Goal: Task Accomplishment & Management: Manage account settings

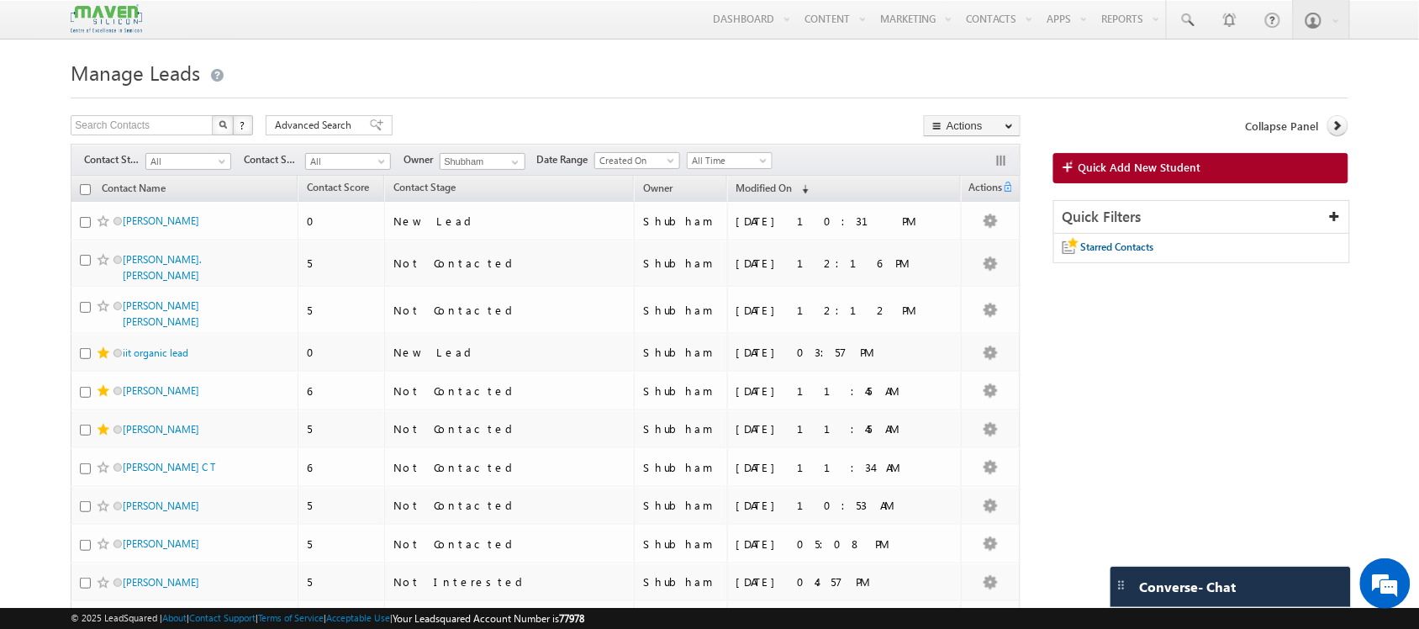
drag, startPoint x: 376, startPoint y: 3, endPoint x: 588, endPoint y: 49, distance: 217.6
click at [216, 169] on span "All" at bounding box center [186, 161] width 80 height 15
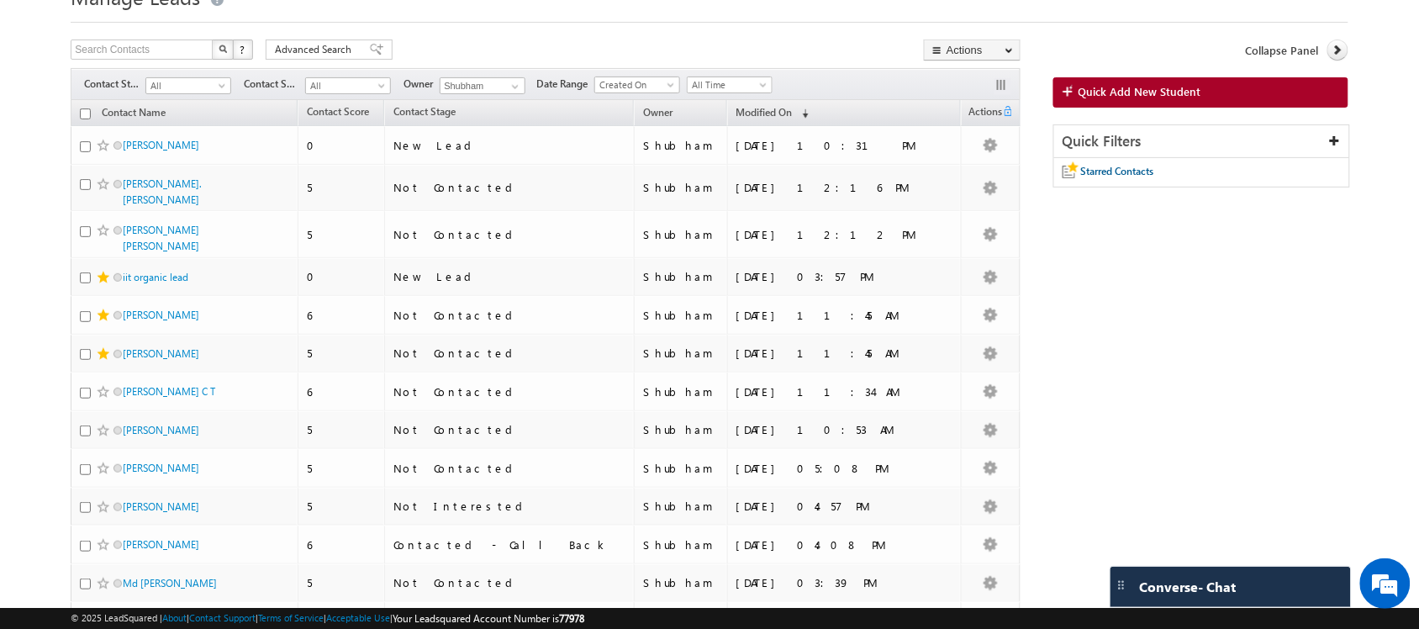
click at [22, 169] on body "Menu Shubham lsq6@ maven -sili con.c om" at bounding box center [709, 566] width 1419 height 1284
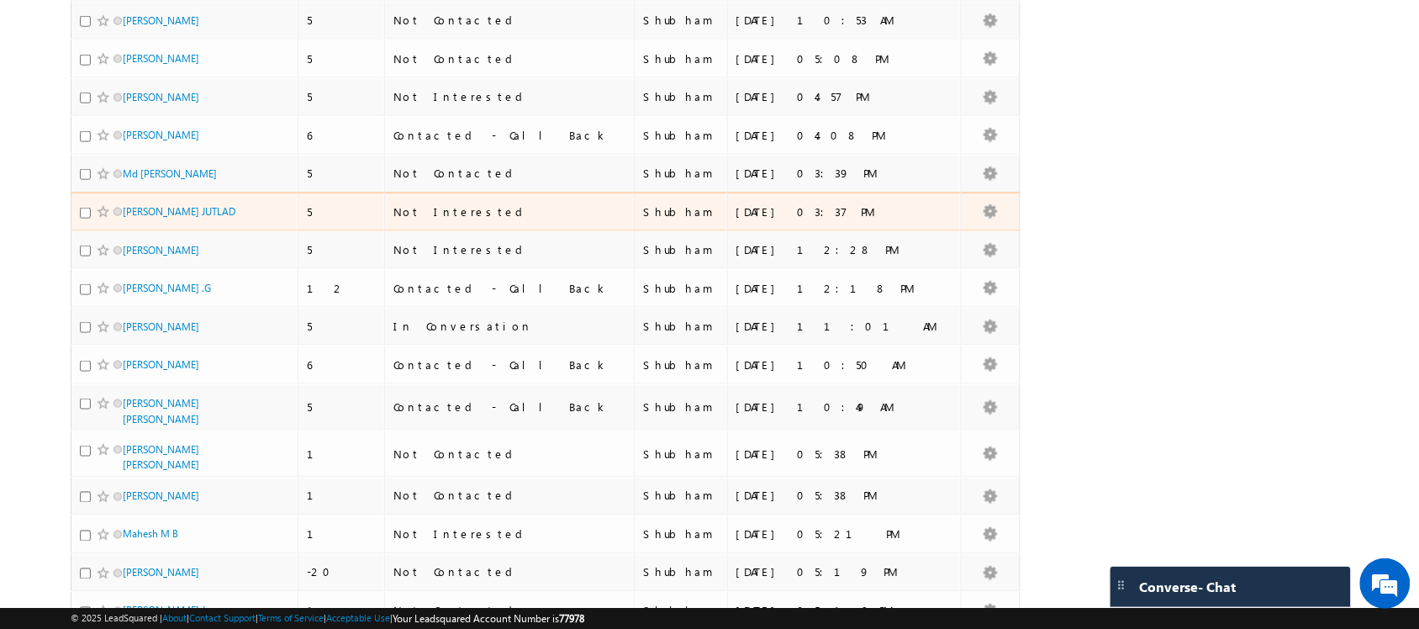
scroll to position [683, 0]
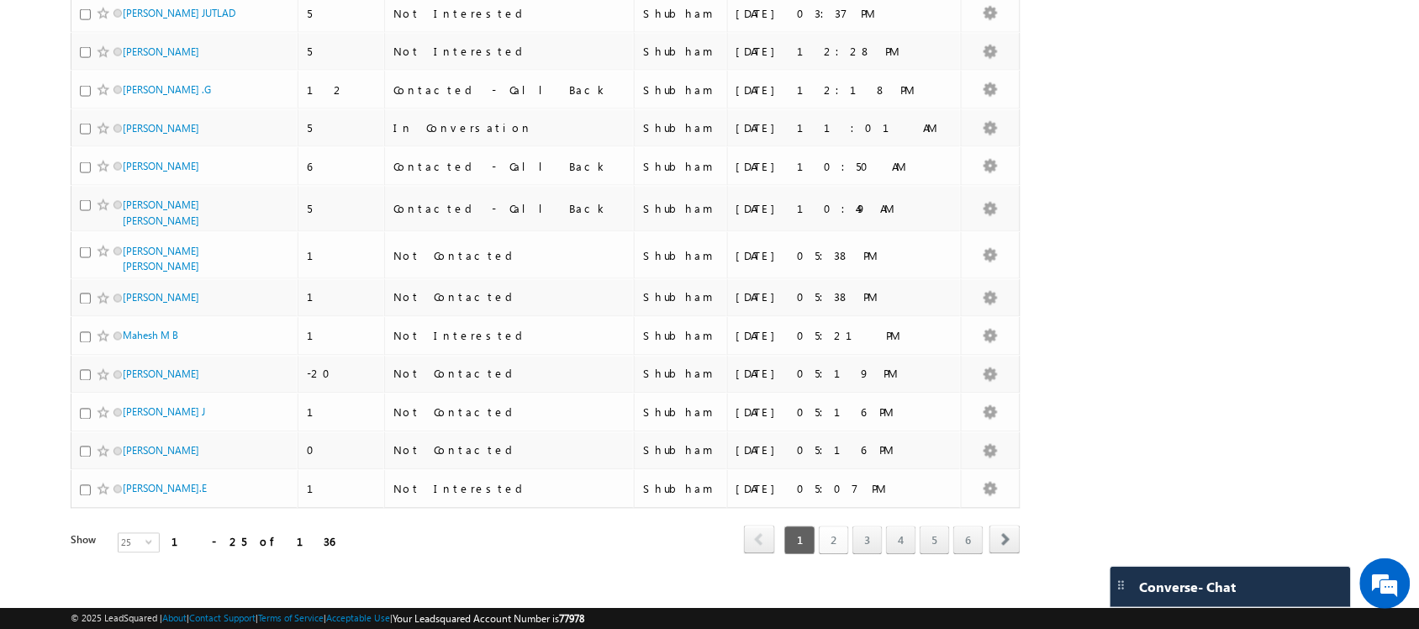
click at [826, 526] on link "2" at bounding box center [834, 540] width 30 height 29
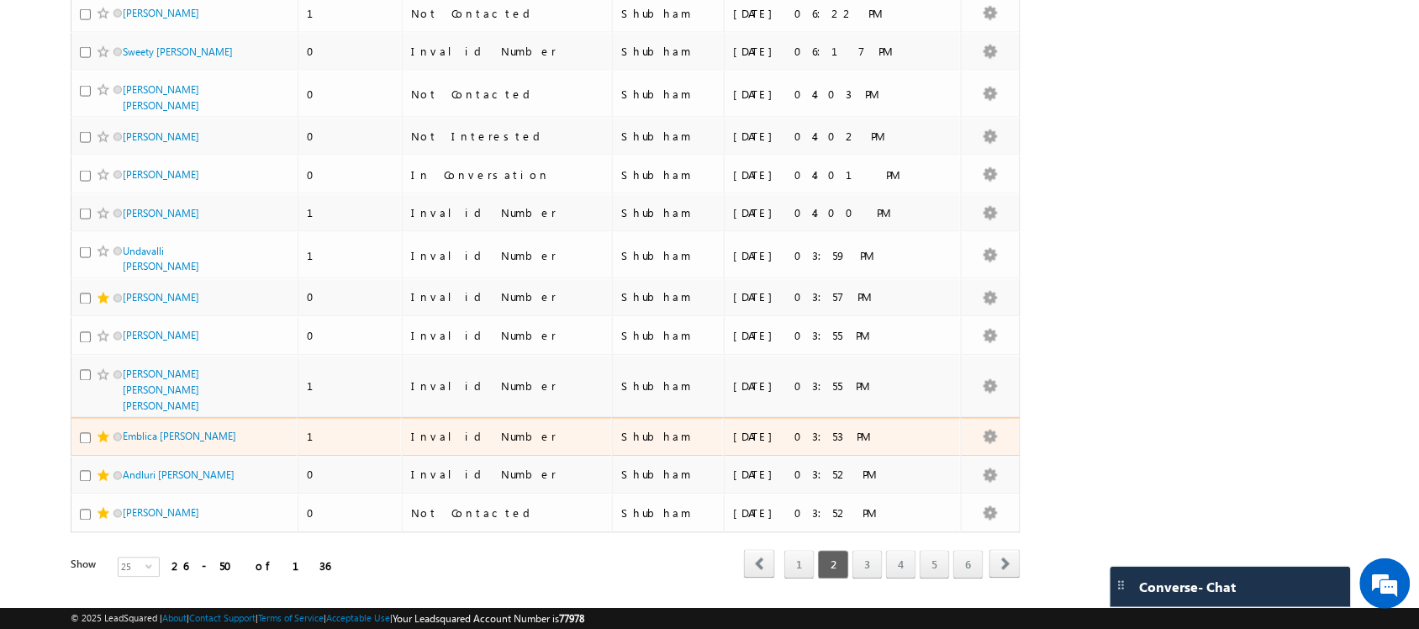
scroll to position [696, 0]
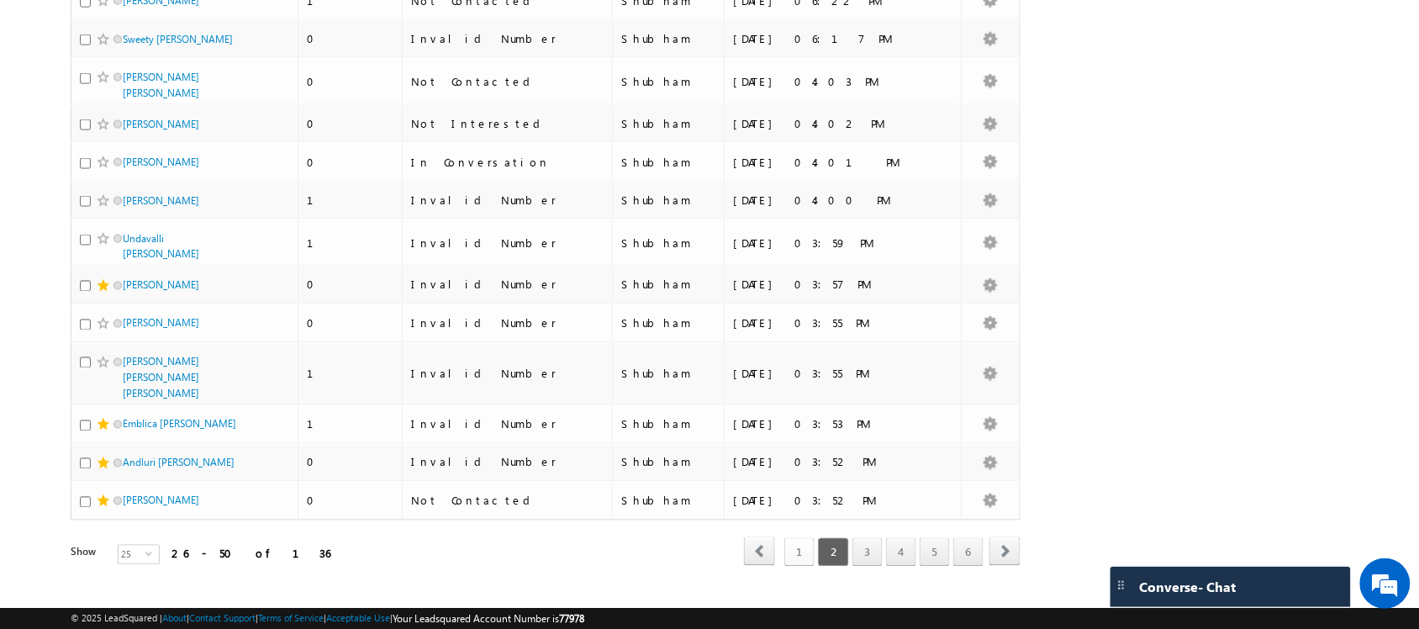
click at [795, 538] on link "1" at bounding box center [799, 552] width 30 height 29
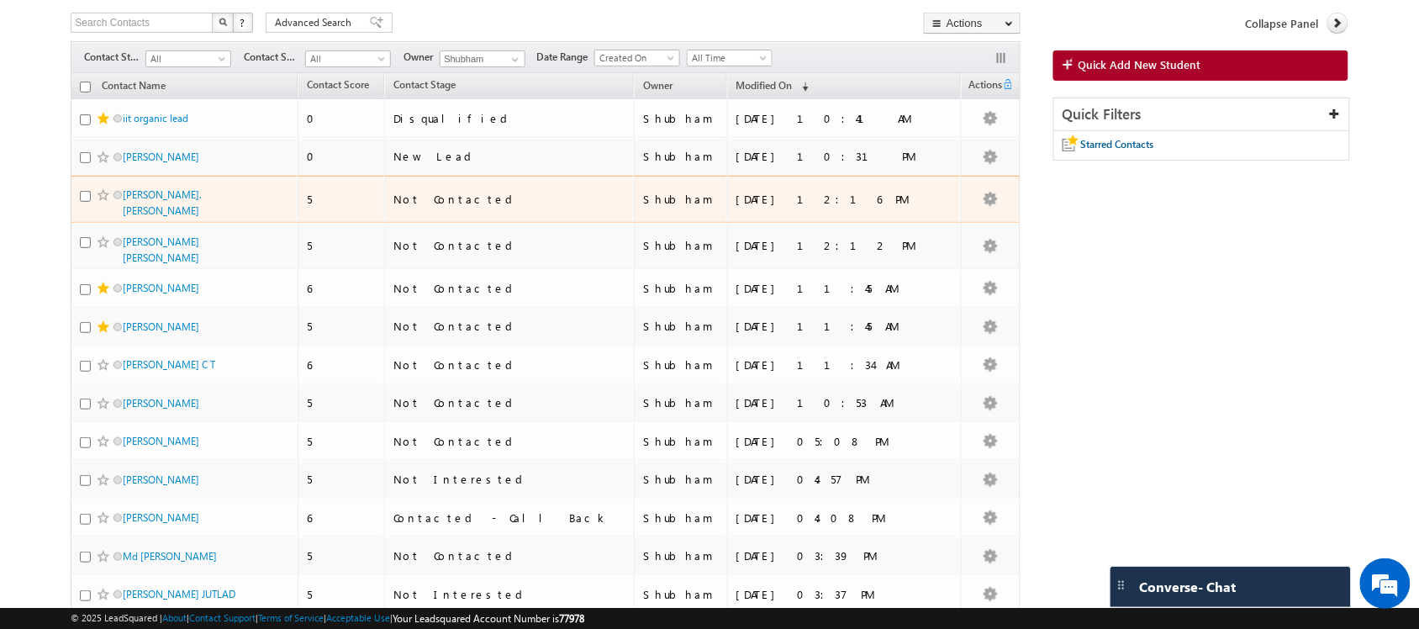
scroll to position [0, 0]
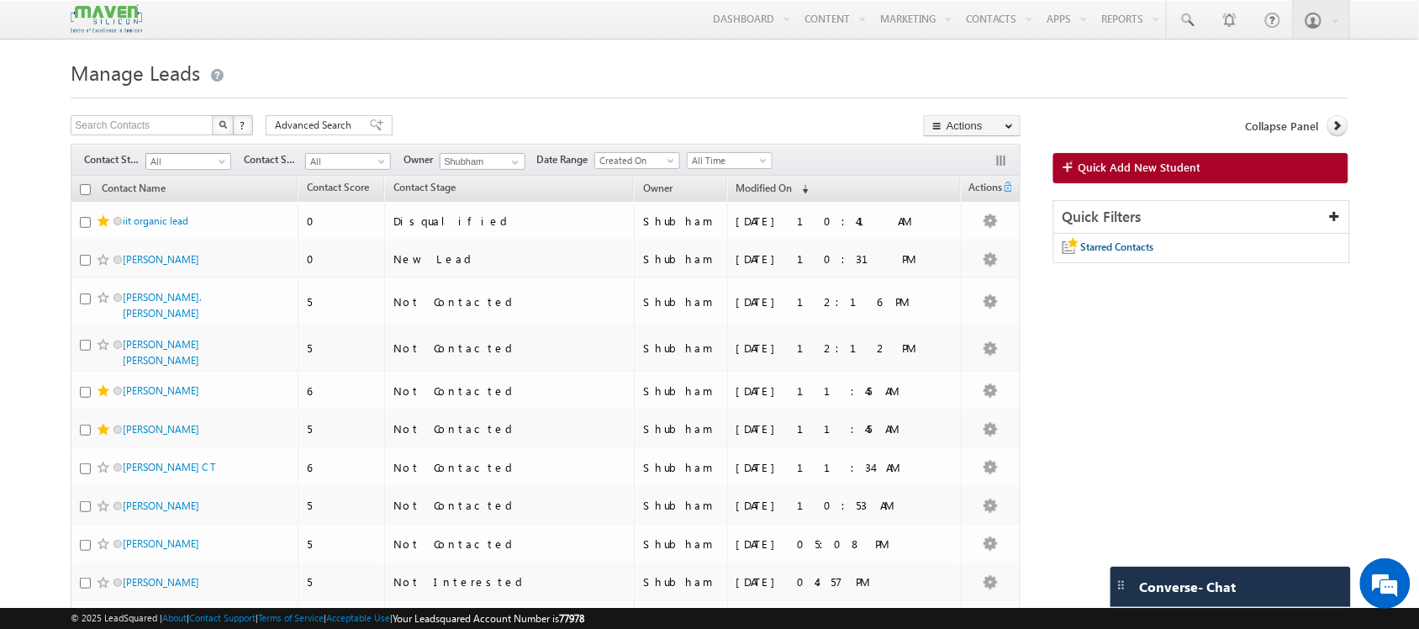
click at [200, 157] on span "All" at bounding box center [186, 161] width 80 height 15
click at [522, 120] on div "Search Contacts X ? 136 results found Advanced Search Advanced Search Advanced …" at bounding box center [546, 127] width 950 height 24
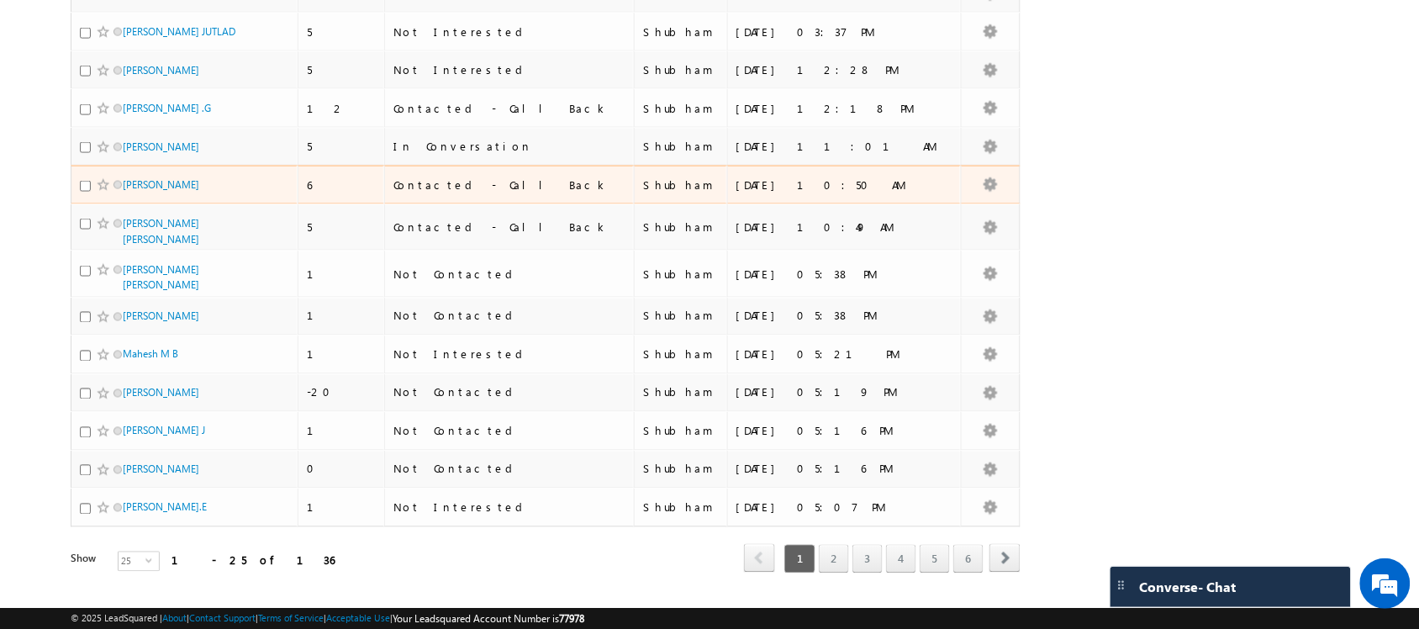
scroll to position [683, 0]
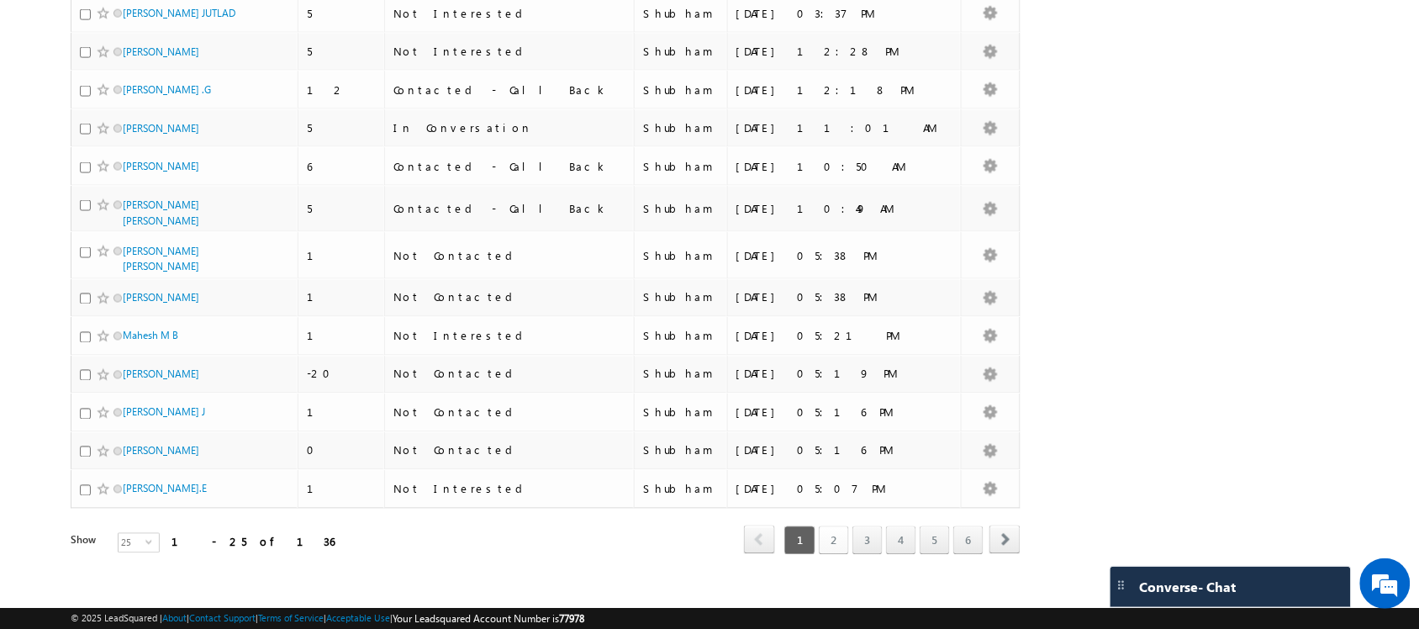
click at [838, 526] on link "2" at bounding box center [834, 540] width 30 height 29
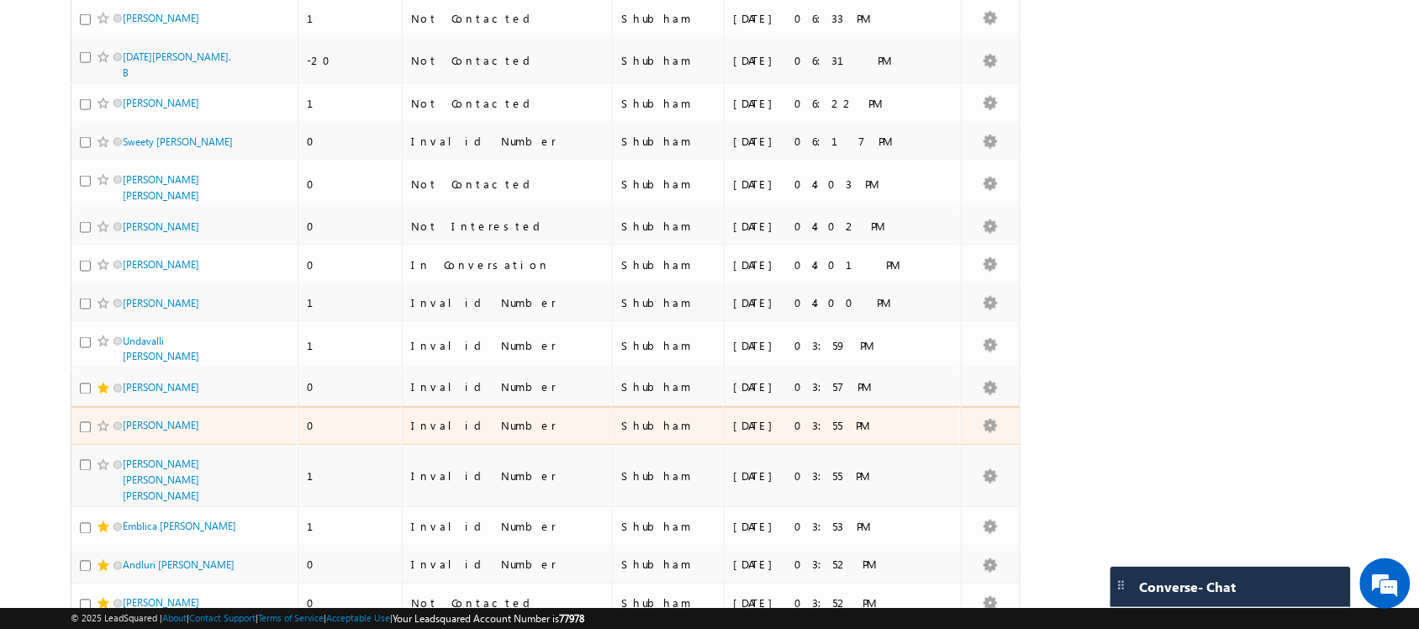
scroll to position [696, 0]
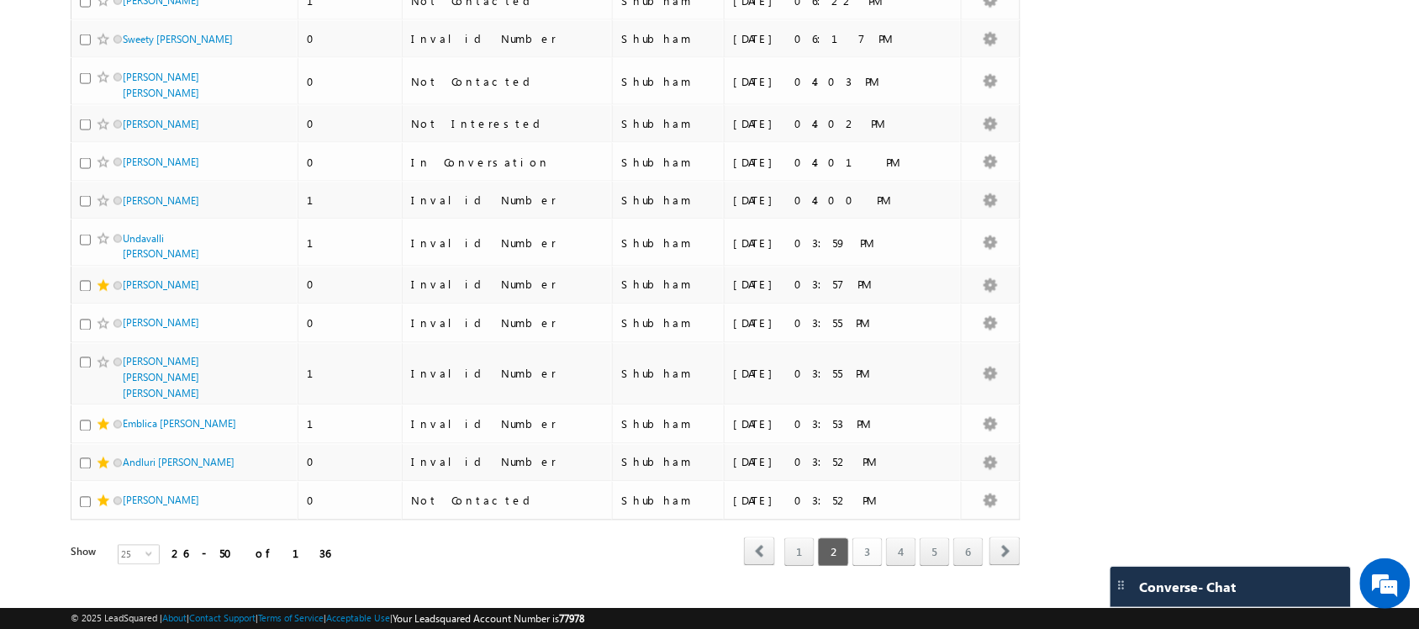
click at [863, 538] on link "3" at bounding box center [867, 552] width 30 height 29
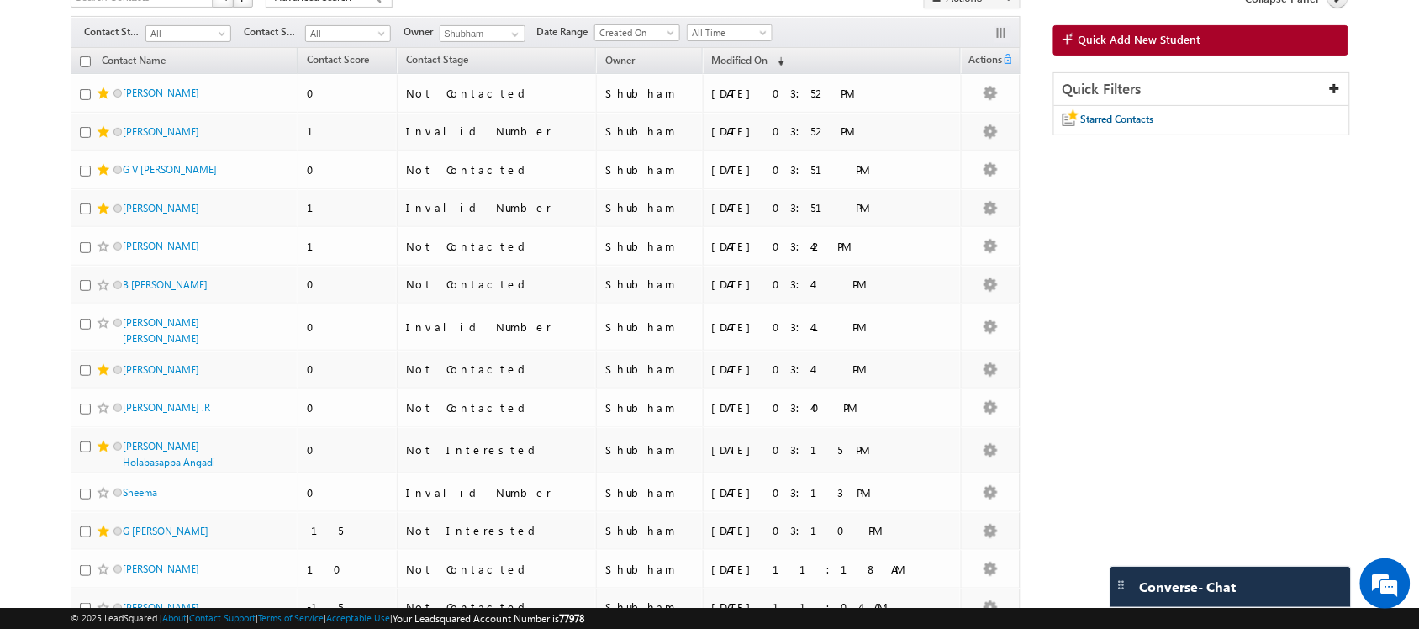
scroll to position [0, 0]
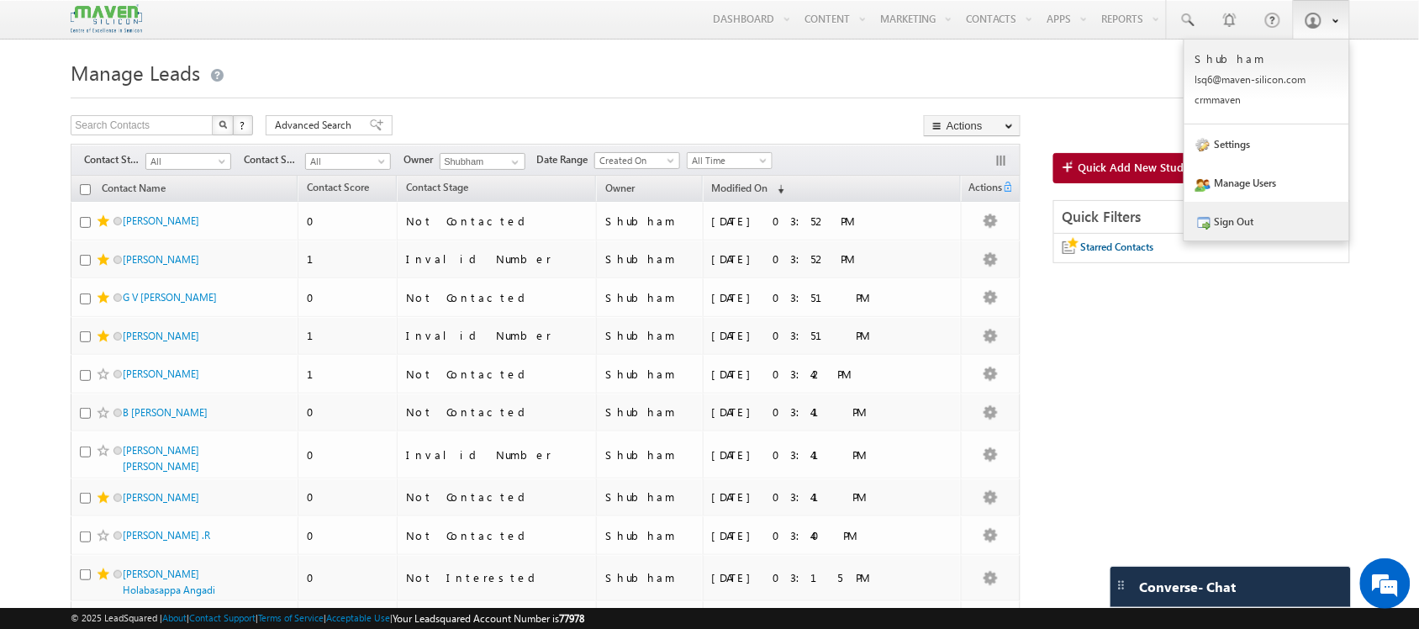
click at [1224, 216] on link "Sign Out" at bounding box center [1266, 221] width 165 height 39
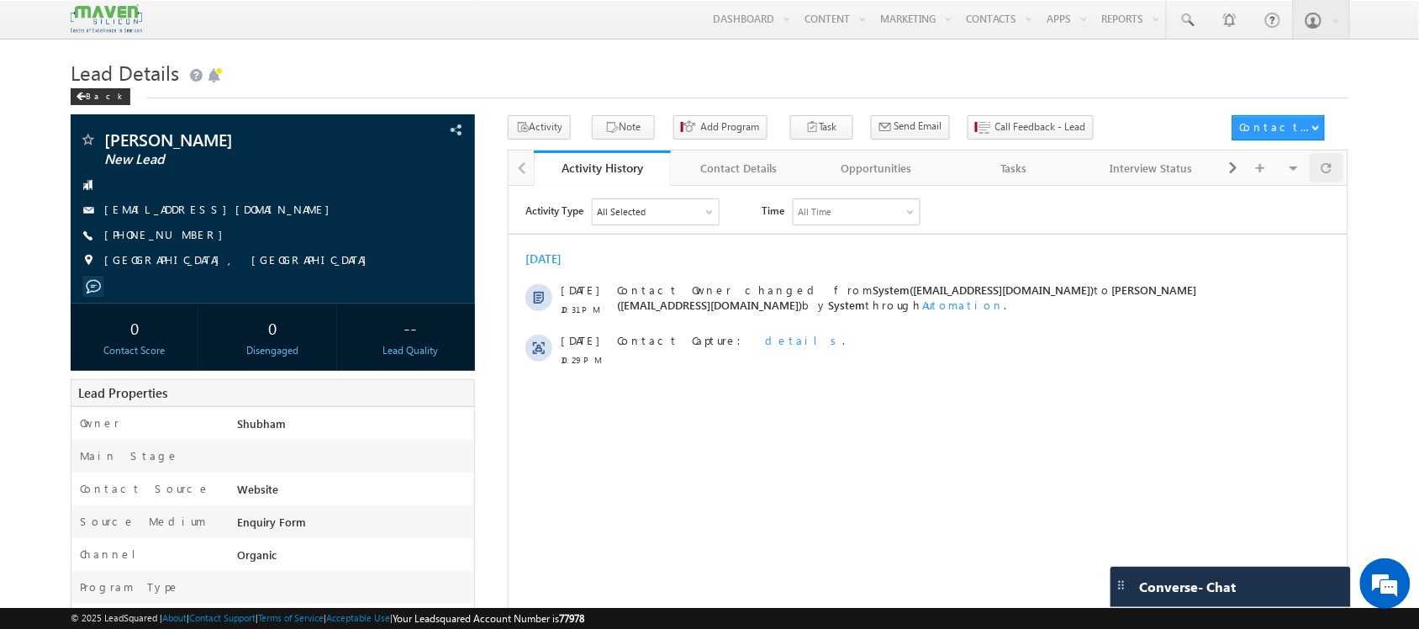
click at [1339, 161] on div at bounding box center [1326, 167] width 33 height 29
click at [1337, 173] on div at bounding box center [1326, 167] width 33 height 29
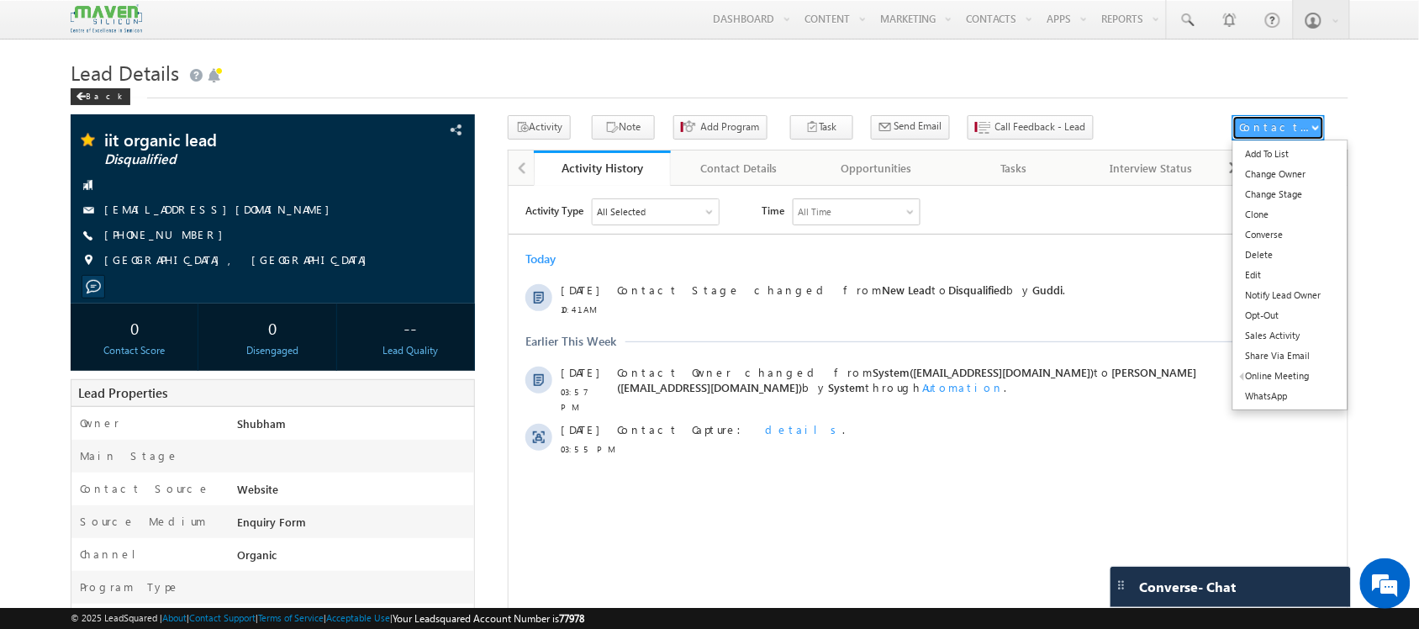
click at [1267, 129] on div "Contact Actions" at bounding box center [1275, 126] width 71 height 15
click at [1278, 196] on link "Change Stage" at bounding box center [1290, 194] width 115 height 20
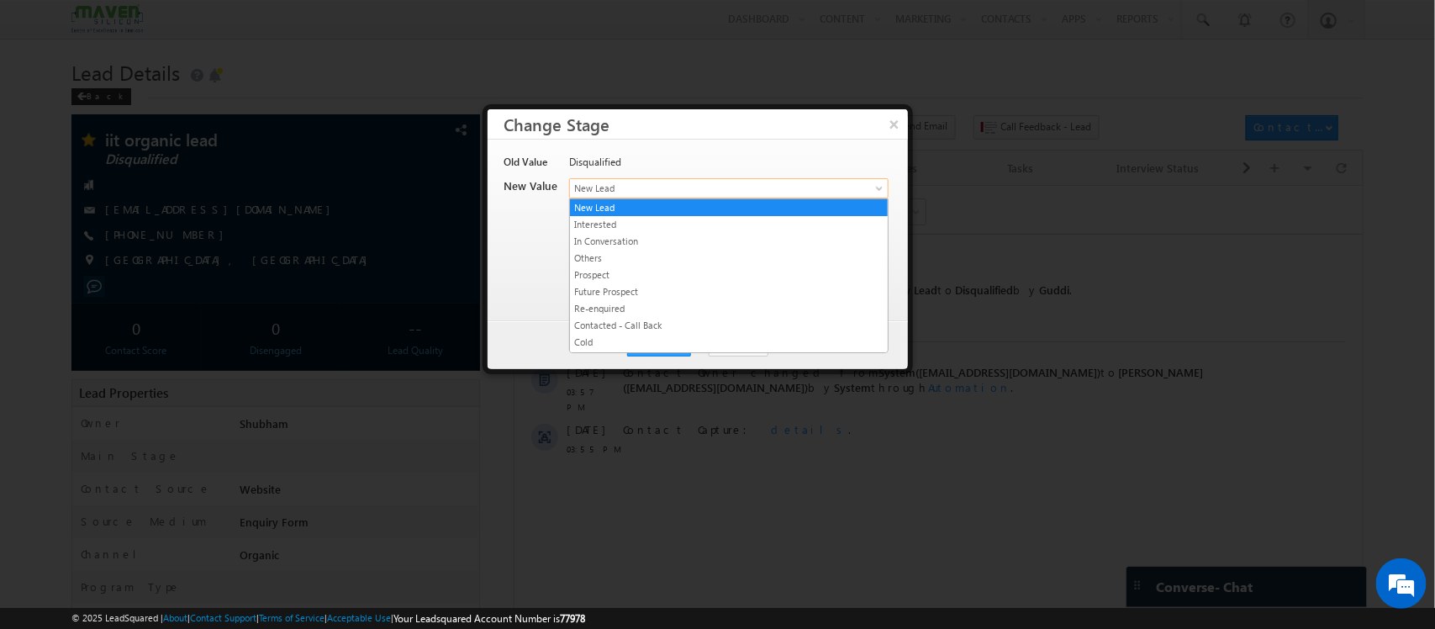
click at [744, 190] on span "New Lead" at bounding box center [701, 188] width 262 height 15
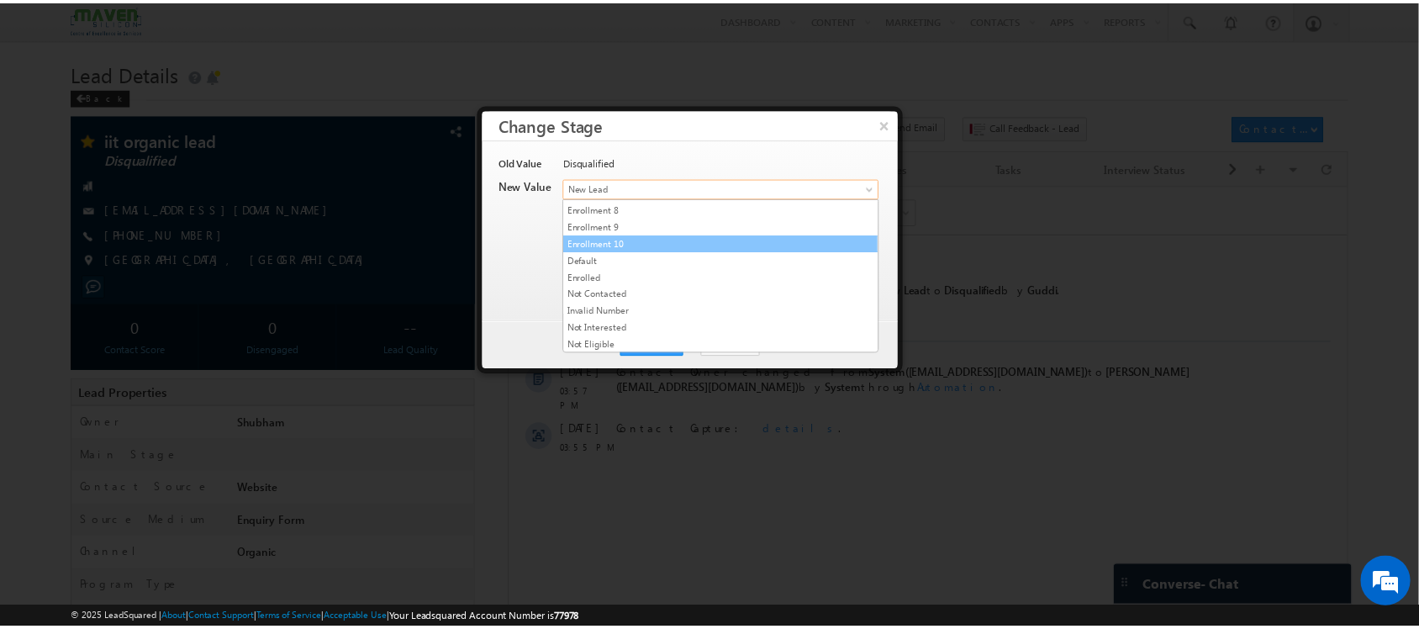
scroll to position [329, 0]
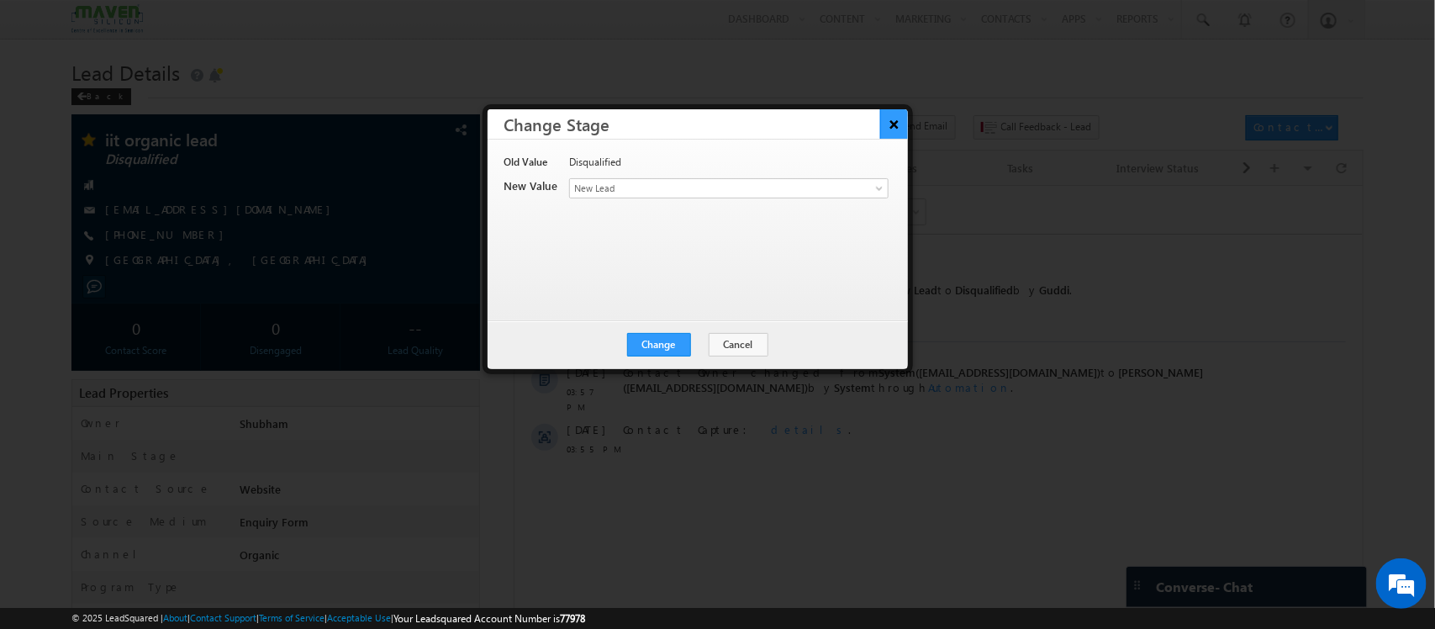
click at [889, 122] on button "×" at bounding box center [894, 123] width 28 height 29
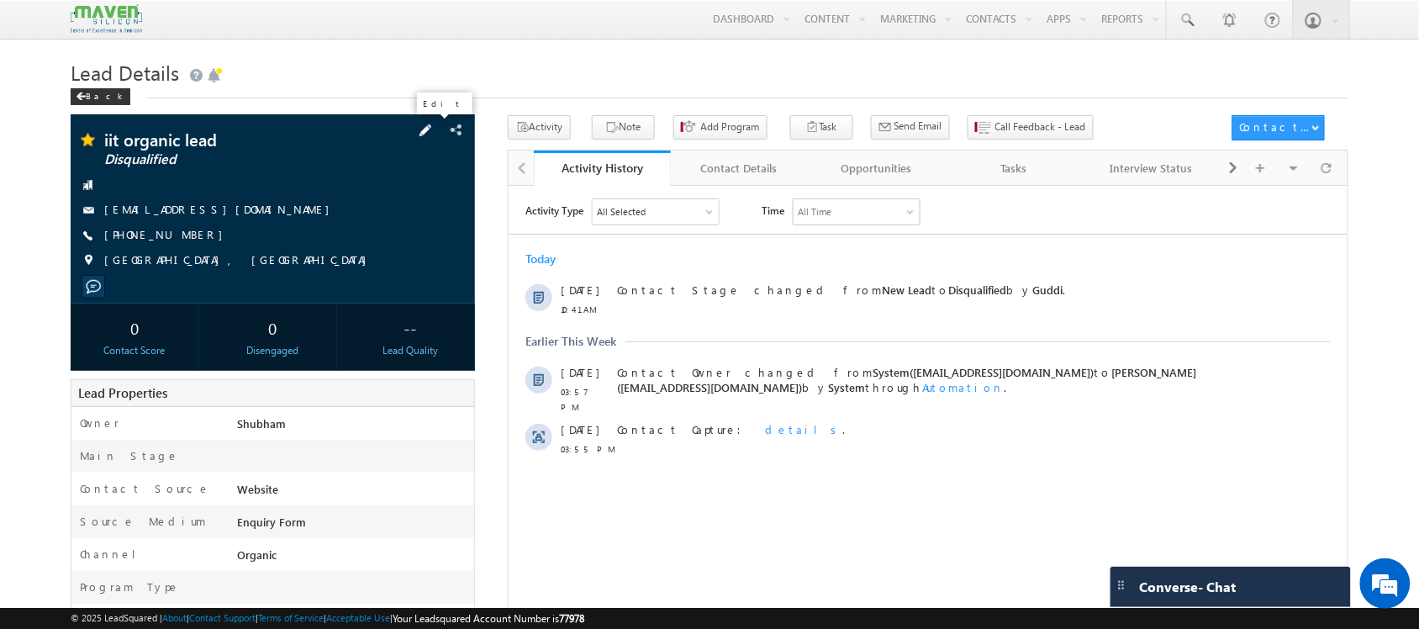
click at [435, 123] on span at bounding box center [425, 130] width 18 height 18
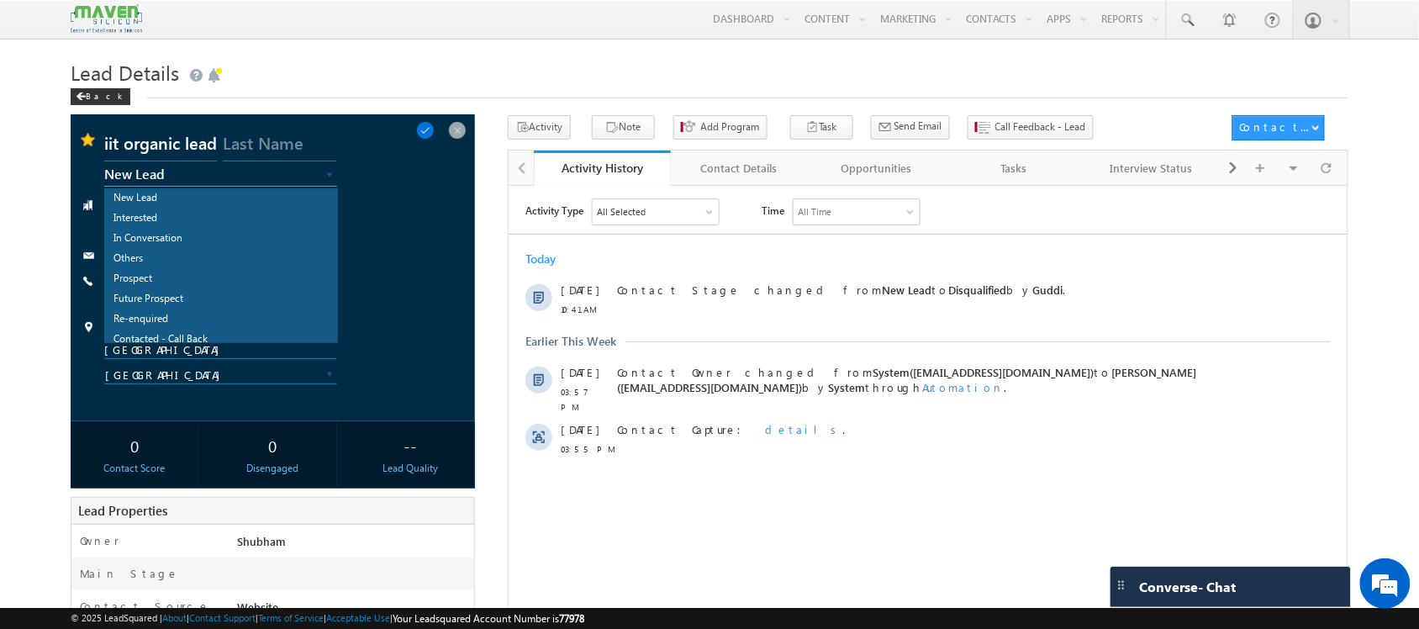
click at [301, 173] on span "New Lead" at bounding box center [203, 173] width 198 height 15
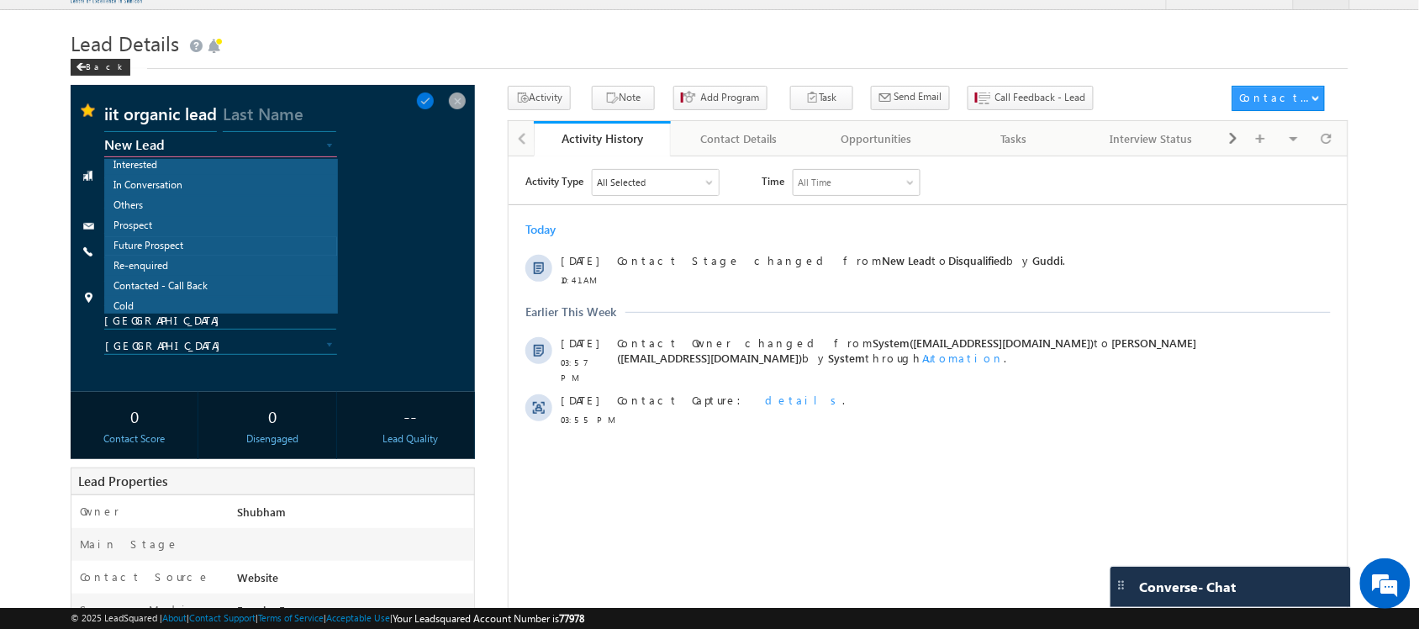
scroll to position [0, 0]
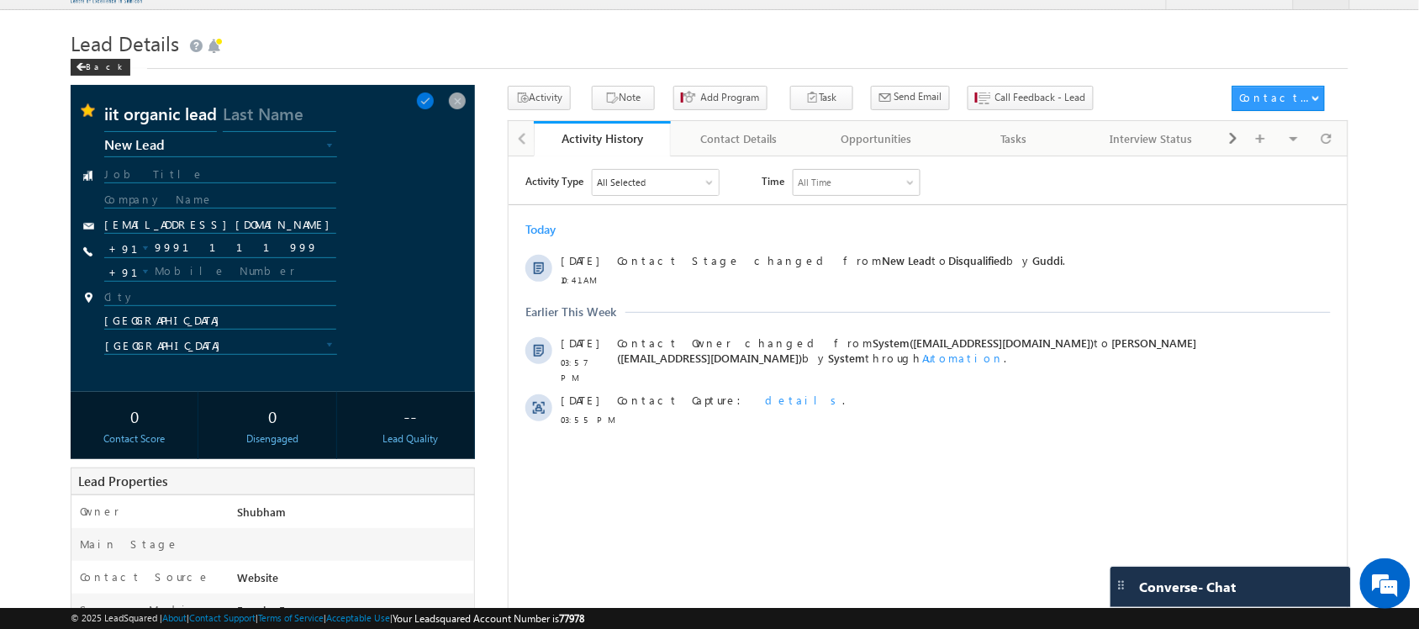
click at [360, 44] on h1 "Lead Details" at bounding box center [709, 41] width 1277 height 33
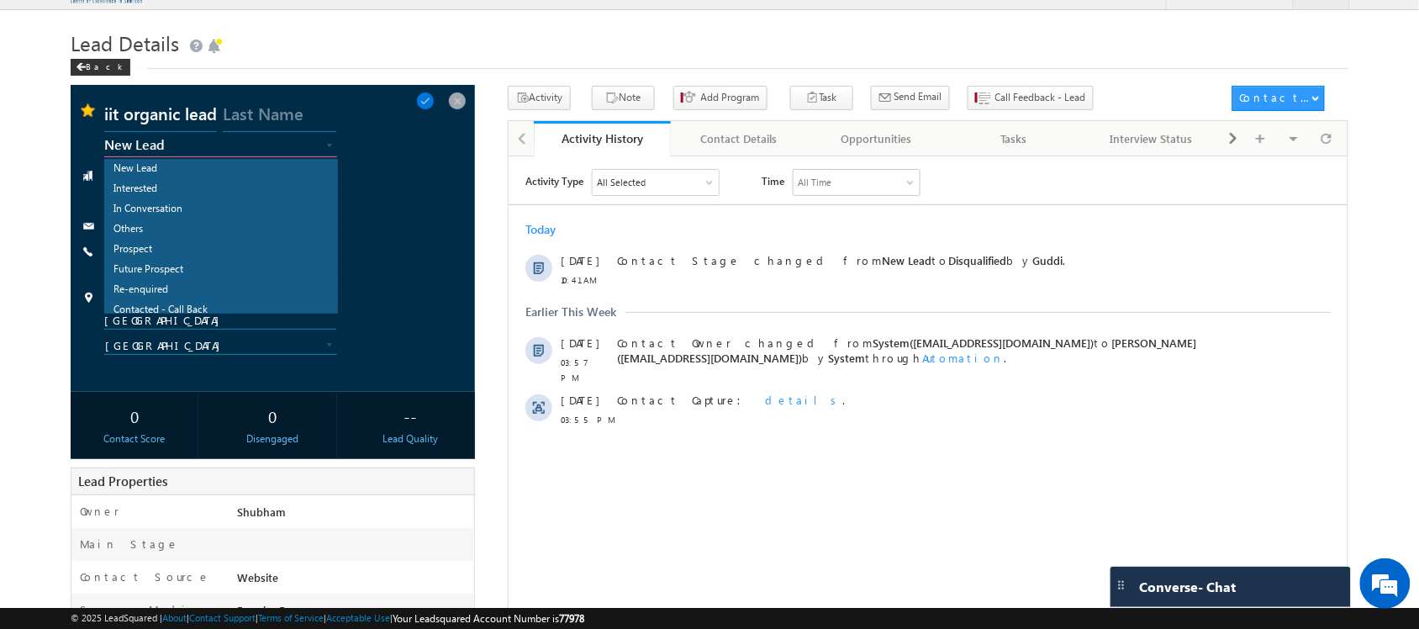
click at [287, 140] on span "New Lead" at bounding box center [203, 144] width 198 height 15
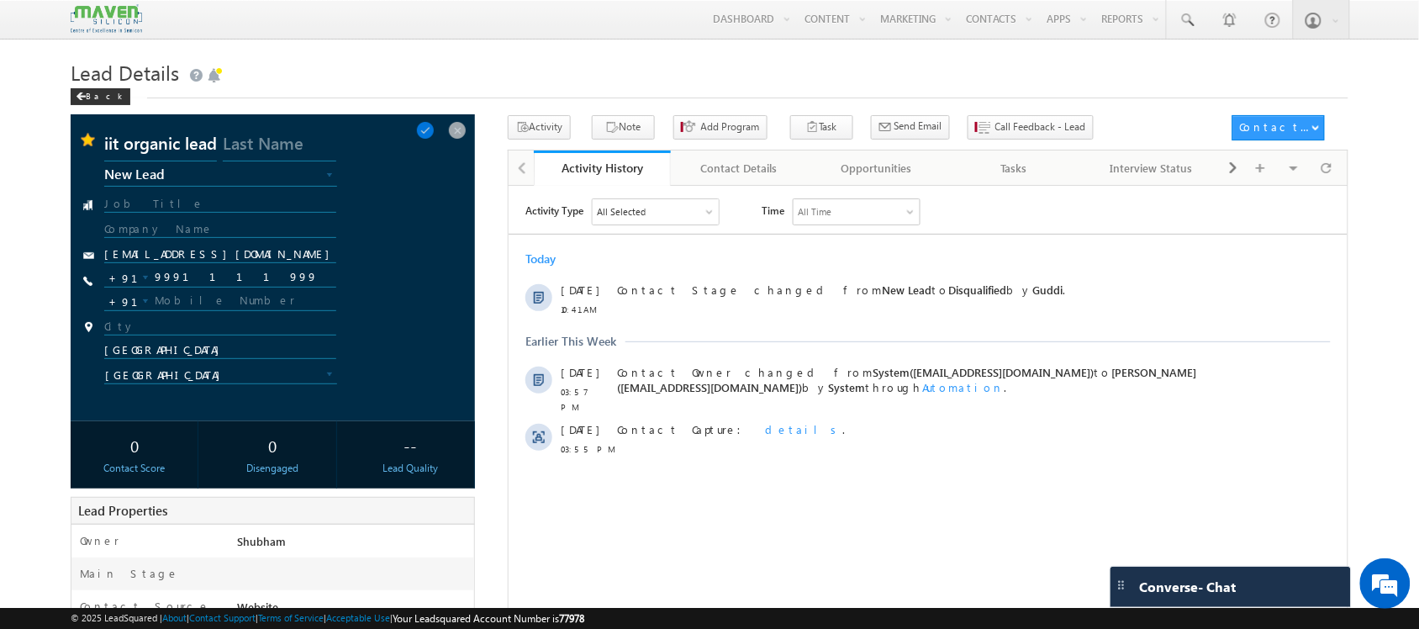
click at [337, 61] on h1 "Lead Details" at bounding box center [709, 71] width 1277 height 33
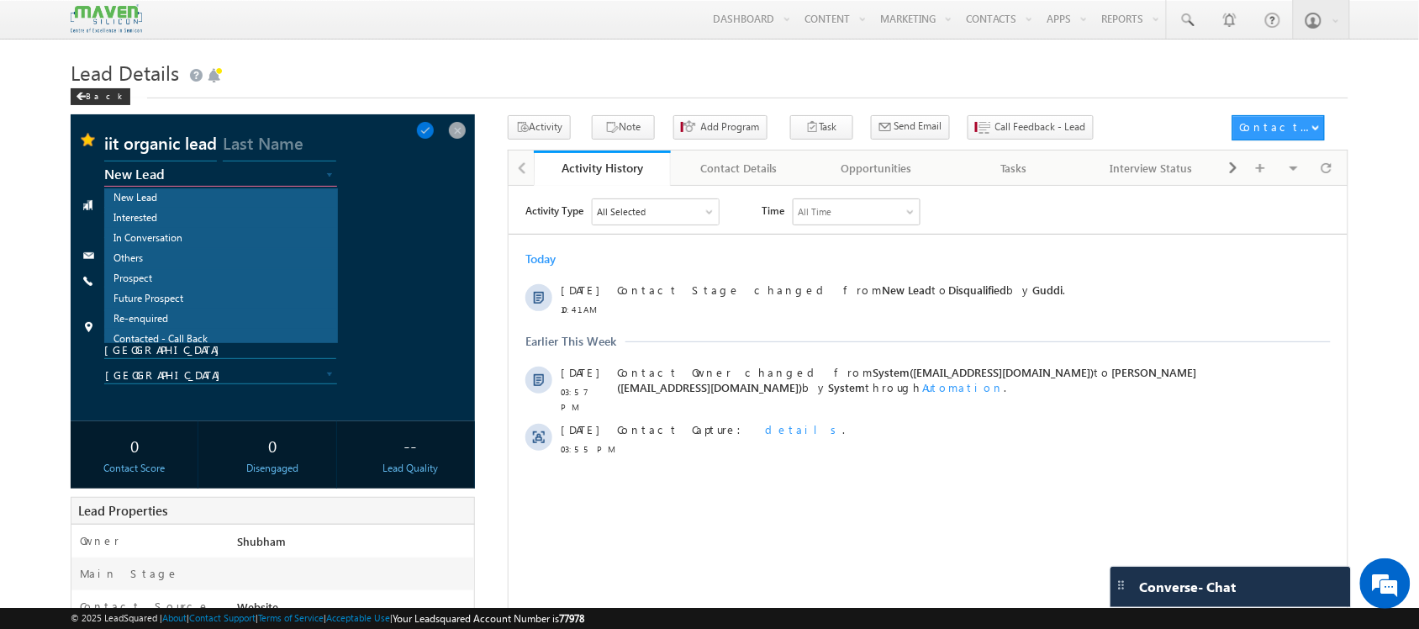
click at [266, 172] on span "New Lead" at bounding box center [203, 173] width 198 height 15
